Goal: Task Accomplishment & Management: Manage account settings

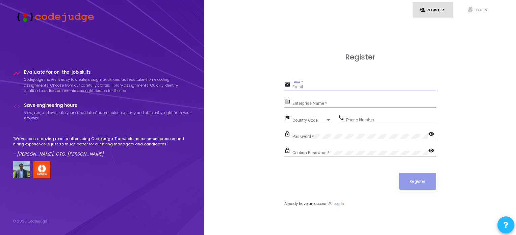
click at [331, 87] on input "Email *" at bounding box center [365, 87] width 144 height 5
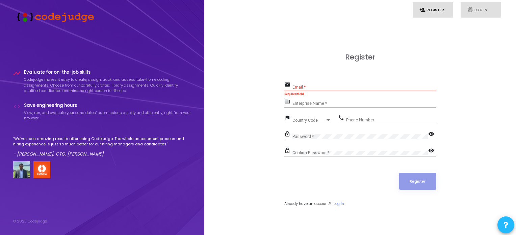
click at [472, 10] on icon "fingerprint" at bounding box center [471, 10] width 6 height 6
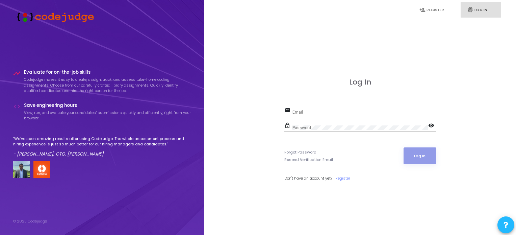
click at [329, 112] on input "Email" at bounding box center [365, 112] width 144 height 5
paste input "[PERSON_NAME][EMAIL_ADDRESS][DOMAIN_NAME] Password: [SECURITY_DATA]"
click at [306, 131] on div "Password" at bounding box center [361, 126] width 136 height 10
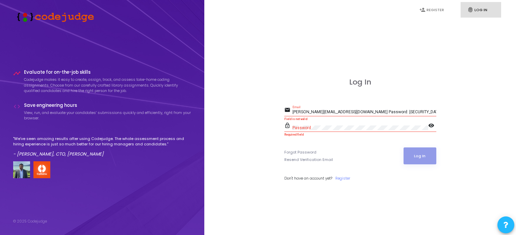
click at [386, 109] on div "[PERSON_NAME][EMAIL_ADDRESS][DOMAIN_NAME] Password: [SECURITY_DATA] Email" at bounding box center [365, 110] width 144 height 10
click at [381, 112] on input "[PERSON_NAME][EMAIL_ADDRESS][DOMAIN_NAME] Password: [SECURITY_DATA]" at bounding box center [365, 112] width 144 height 5
click at [381, 111] on input "[PERSON_NAME][EMAIL_ADDRESS][DOMAIN_NAME] Password: [SECURITY_DATA]" at bounding box center [365, 112] width 144 height 5
click at [379, 112] on input "[PERSON_NAME][EMAIL_ADDRESS][DOMAIN_NAME] Password: [SECURITY_DATA]" at bounding box center [365, 112] width 144 height 5
click at [381, 112] on input "[PERSON_NAME][EMAIL_ADDRESS][DOMAIN_NAME] Password: [SECURITY_DATA]" at bounding box center [365, 112] width 144 height 5
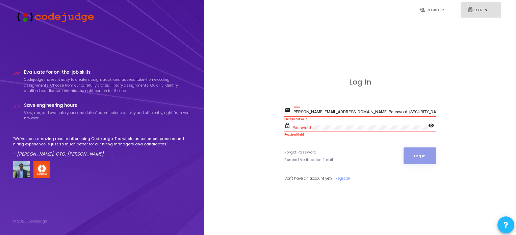
click at [381, 112] on input "[PERSON_NAME][EMAIL_ADDRESS][DOMAIN_NAME] Password: [SECURITY_DATA]" at bounding box center [365, 112] width 144 height 5
drag, startPoint x: 395, startPoint y: 111, endPoint x: 346, endPoint y: 109, distance: 48.3
click at [346, 109] on div "[PERSON_NAME][EMAIL_ADDRESS][DOMAIN_NAME] Password: [SECURITY_DATA] Email" at bounding box center [365, 110] width 144 height 10
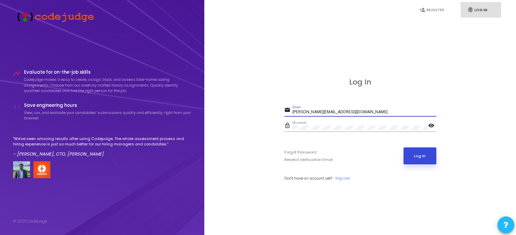
type input "[PERSON_NAME][EMAIL_ADDRESS][DOMAIN_NAME]"
click at [418, 155] on button "Log In" at bounding box center [420, 155] width 33 height 17
